Goal: Task Accomplishment & Management: Manage account settings

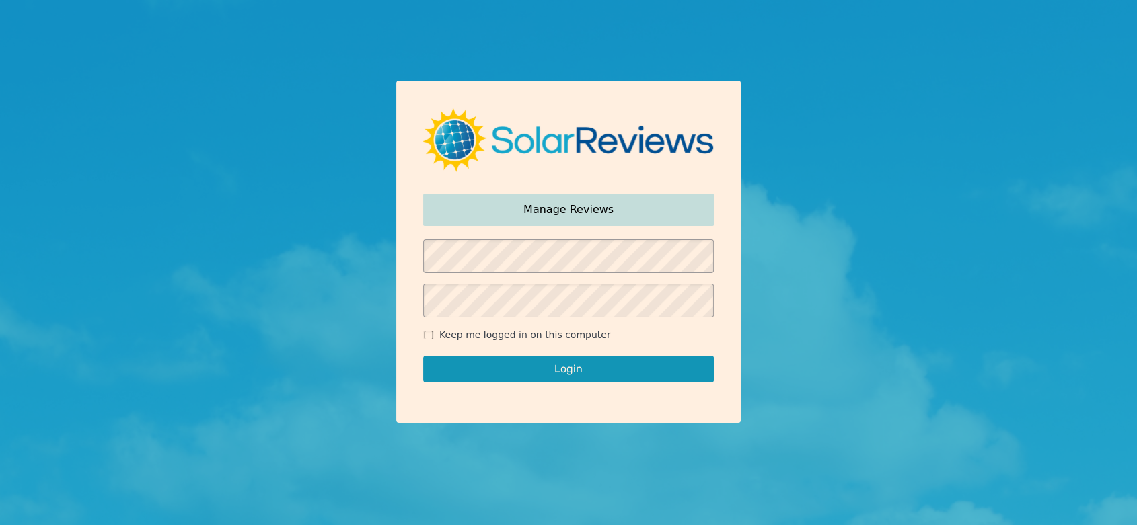
click at [449, 334] on span "Keep me logged in on this computer" at bounding box center [525, 335] width 172 height 14
click at [434, 334] on input "Keep me logged in on this computer" at bounding box center [428, 335] width 11 height 9
checkbox input "true"
click at [490, 360] on button "Login" at bounding box center [568, 369] width 291 height 27
click at [580, 369] on button "Login" at bounding box center [568, 369] width 291 height 27
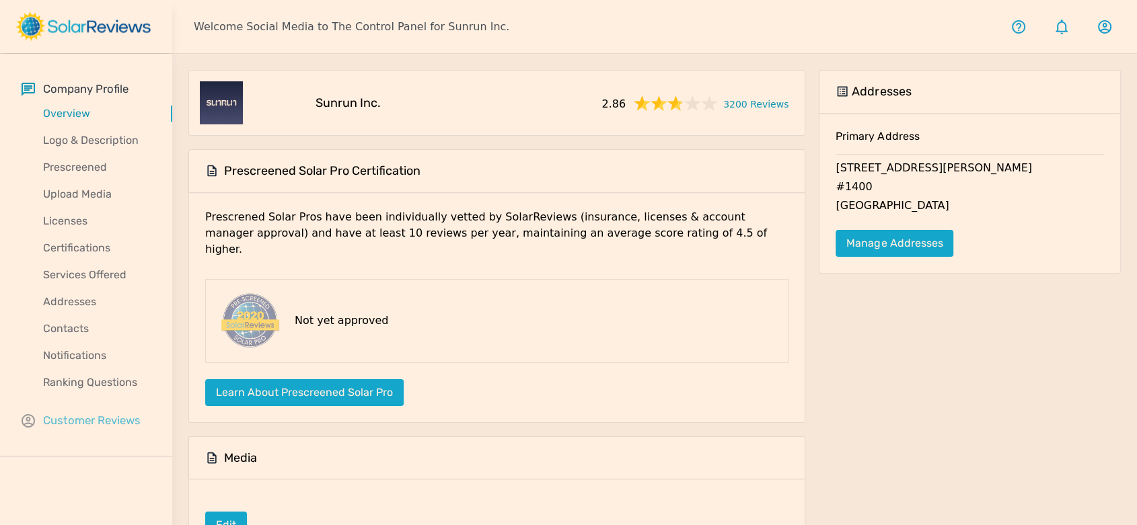
click at [89, 422] on p "Customer Reviews" at bounding box center [92, 420] width 98 height 17
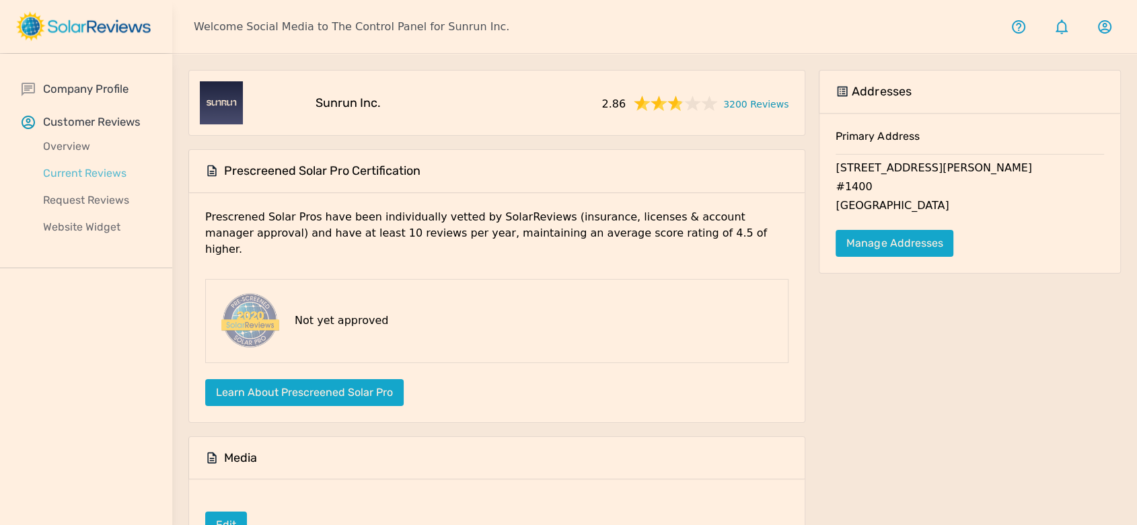
click at [79, 176] on p "Current Reviews" at bounding box center [97, 173] width 151 height 16
